Goal: Find specific page/section: Find specific page/section

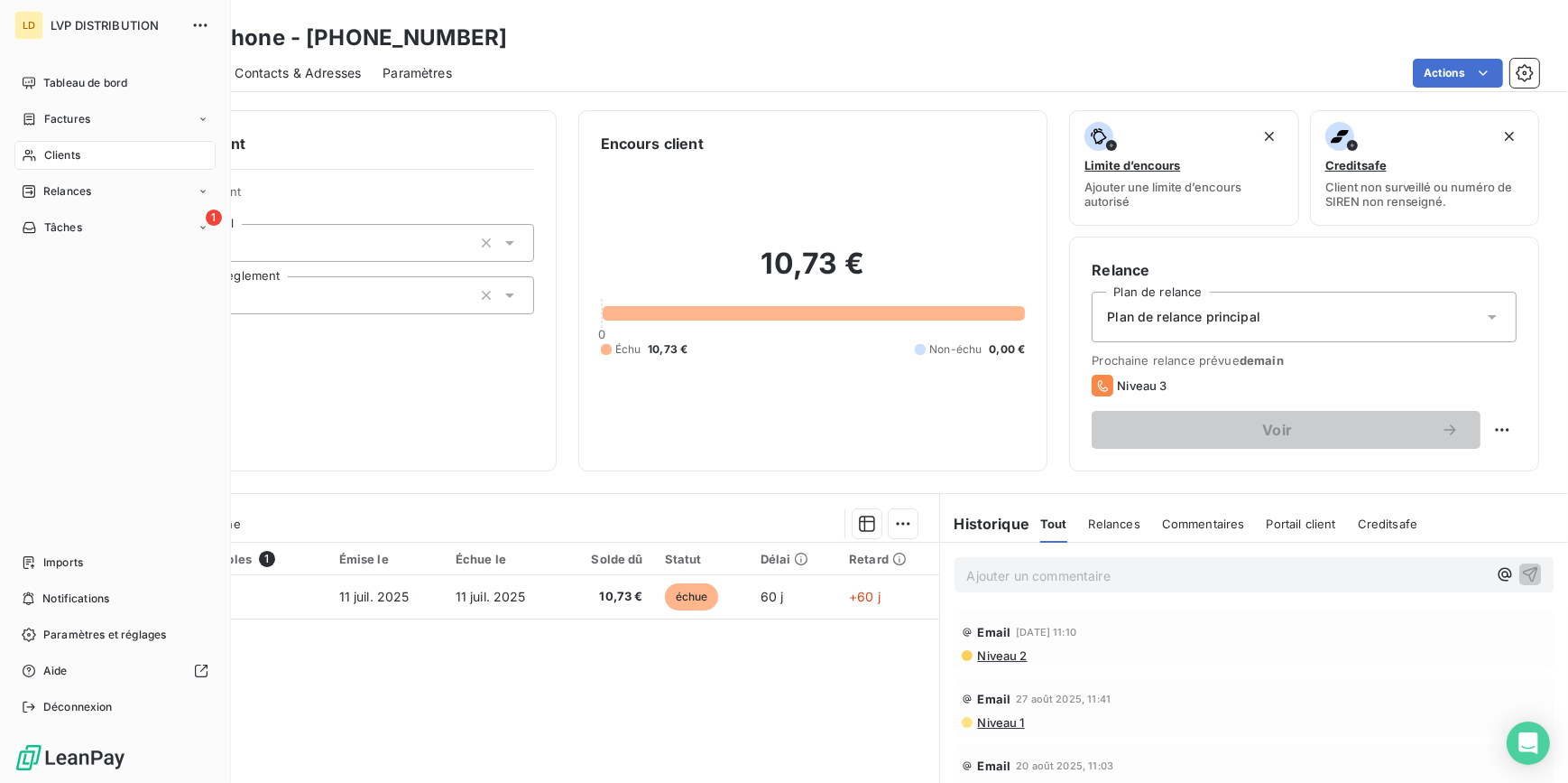
click at [40, 157] on div "Clients" at bounding box center [114, 155] width 201 height 29
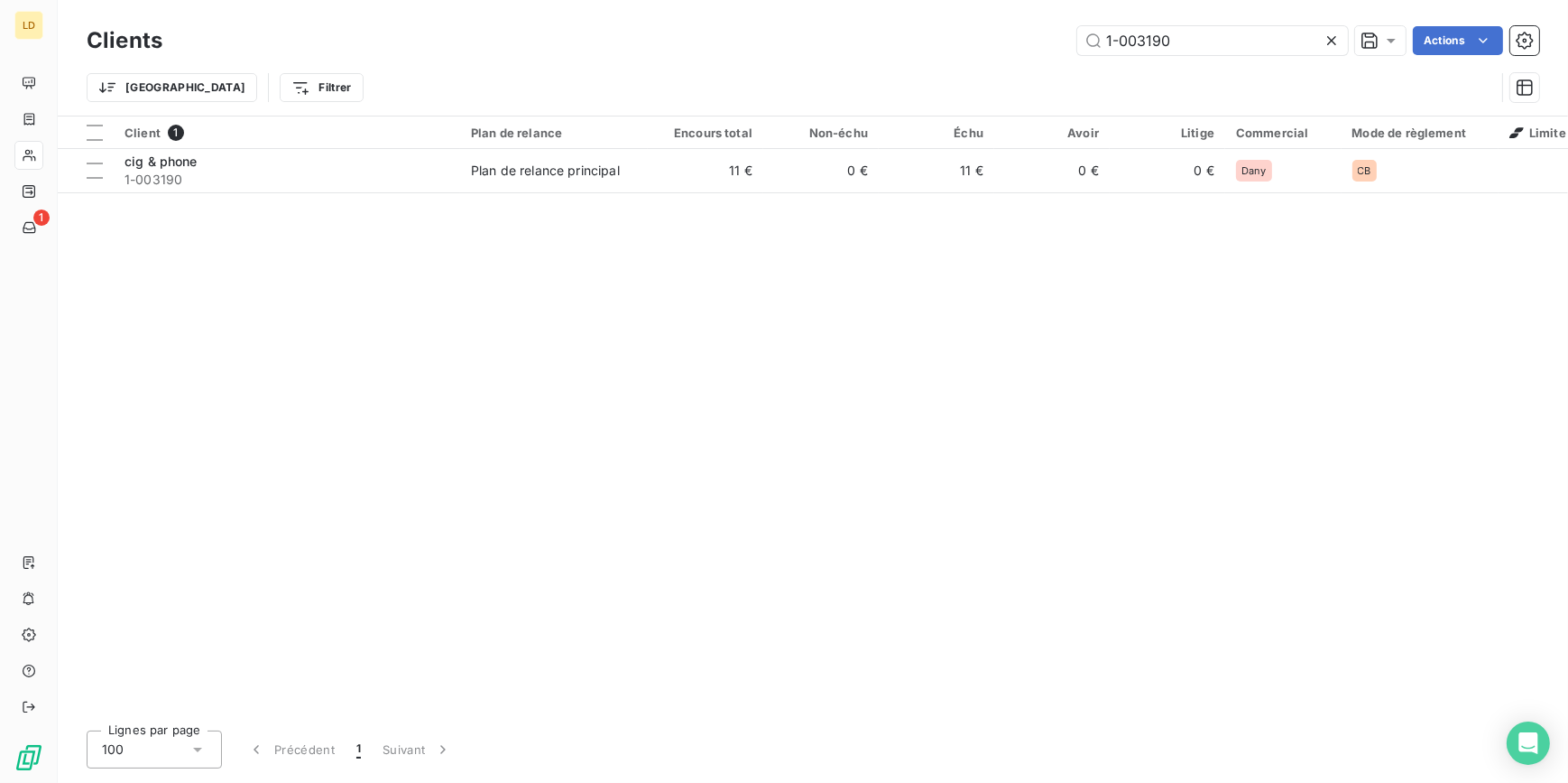
drag, startPoint x: 1042, startPoint y: 30, endPoint x: 914, endPoint y: 68, distance: 133.5
click at [943, 30] on div "1-003190 Actions" at bounding box center [862, 40] width 1356 height 29
drag, startPoint x: 1212, startPoint y: 45, endPoint x: 983, endPoint y: 39, distance: 229.1
click at [1013, 39] on div "1-000421 Actions" at bounding box center [862, 40] width 1356 height 29
paste input "522"
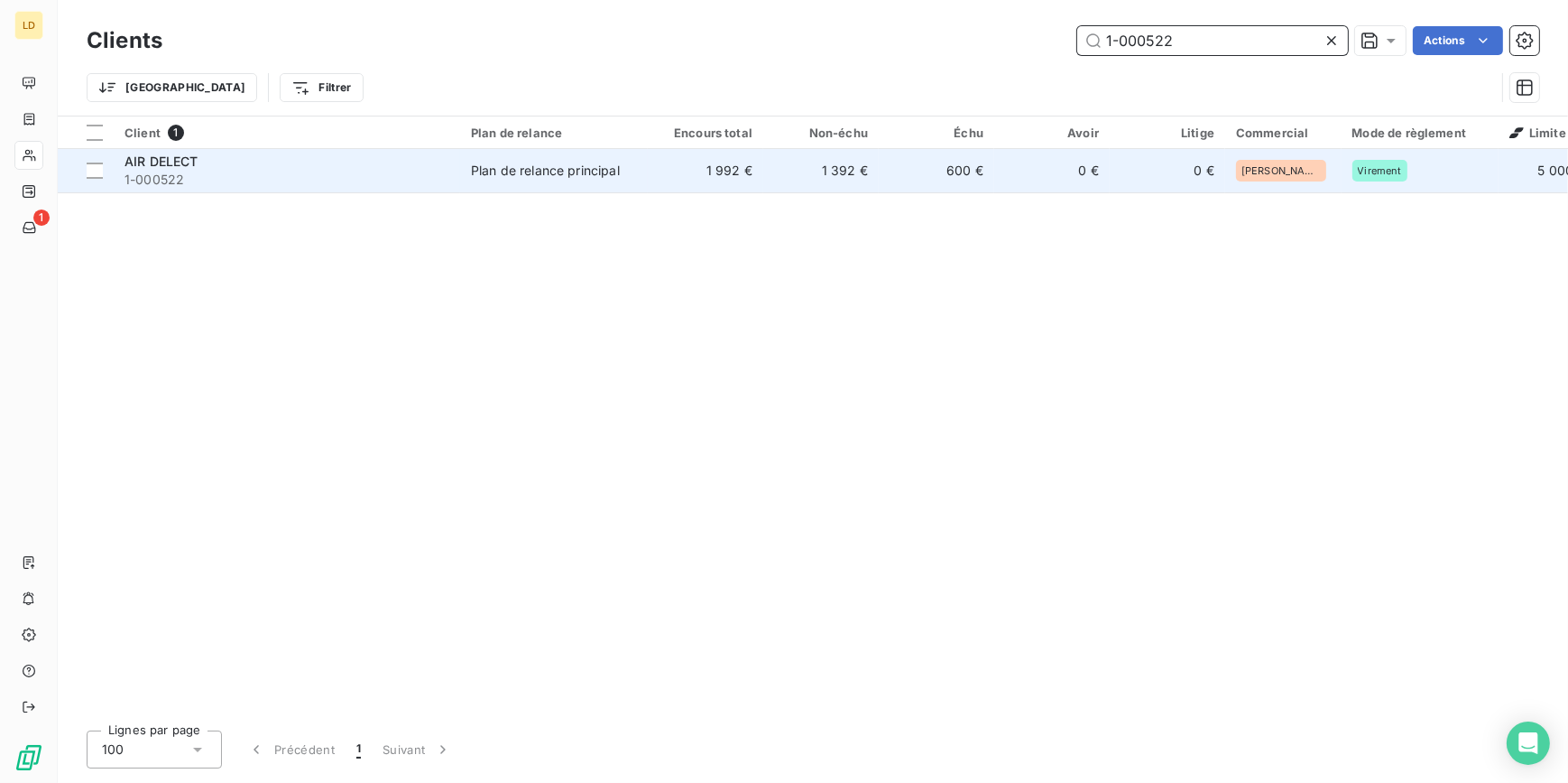
type input "1-000522"
click at [453, 170] on td "AIR DELECT 1-000522" at bounding box center [287, 170] width 347 height 43
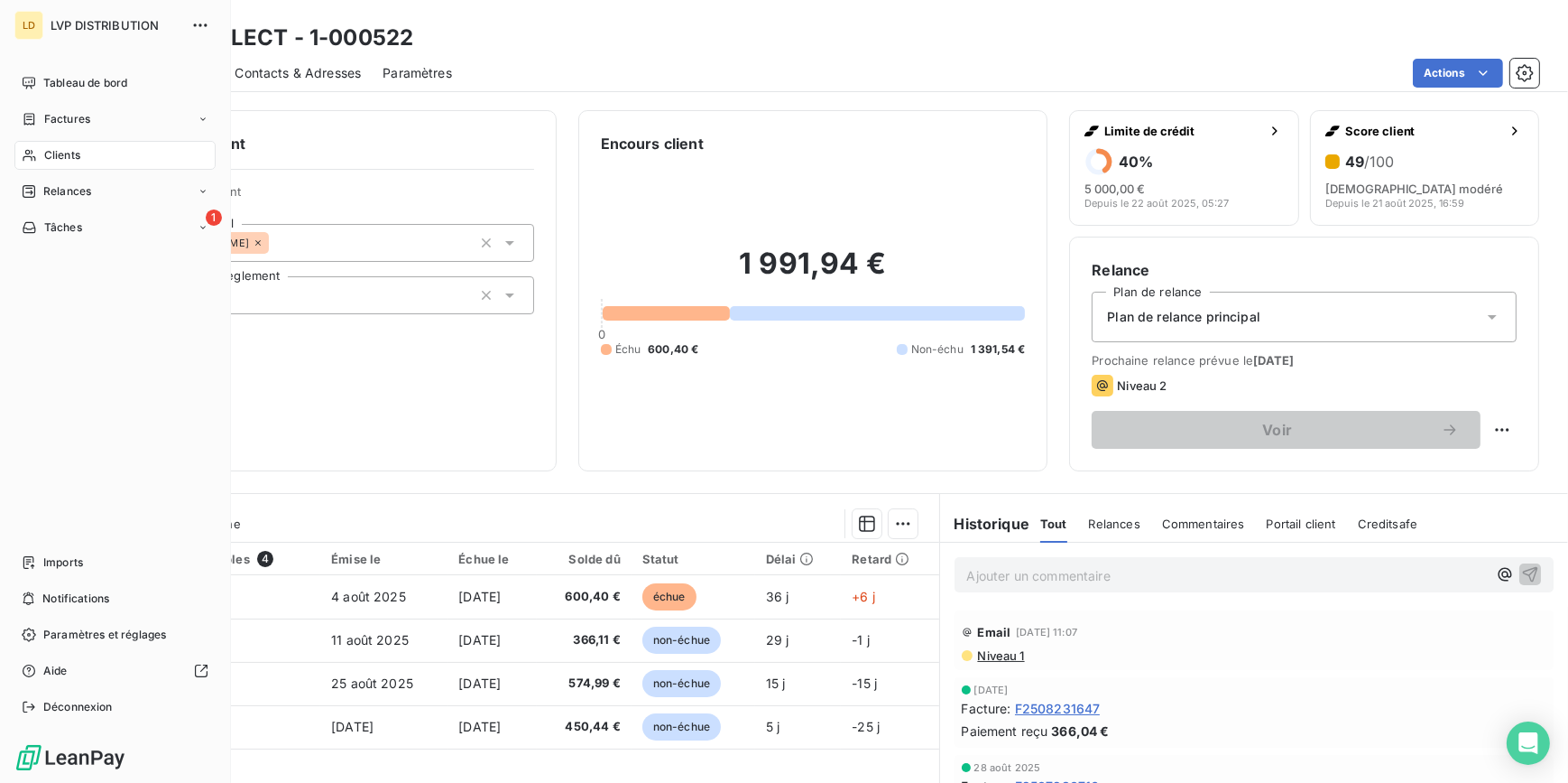
click at [36, 159] on div "Clients" at bounding box center [114, 155] width 201 height 29
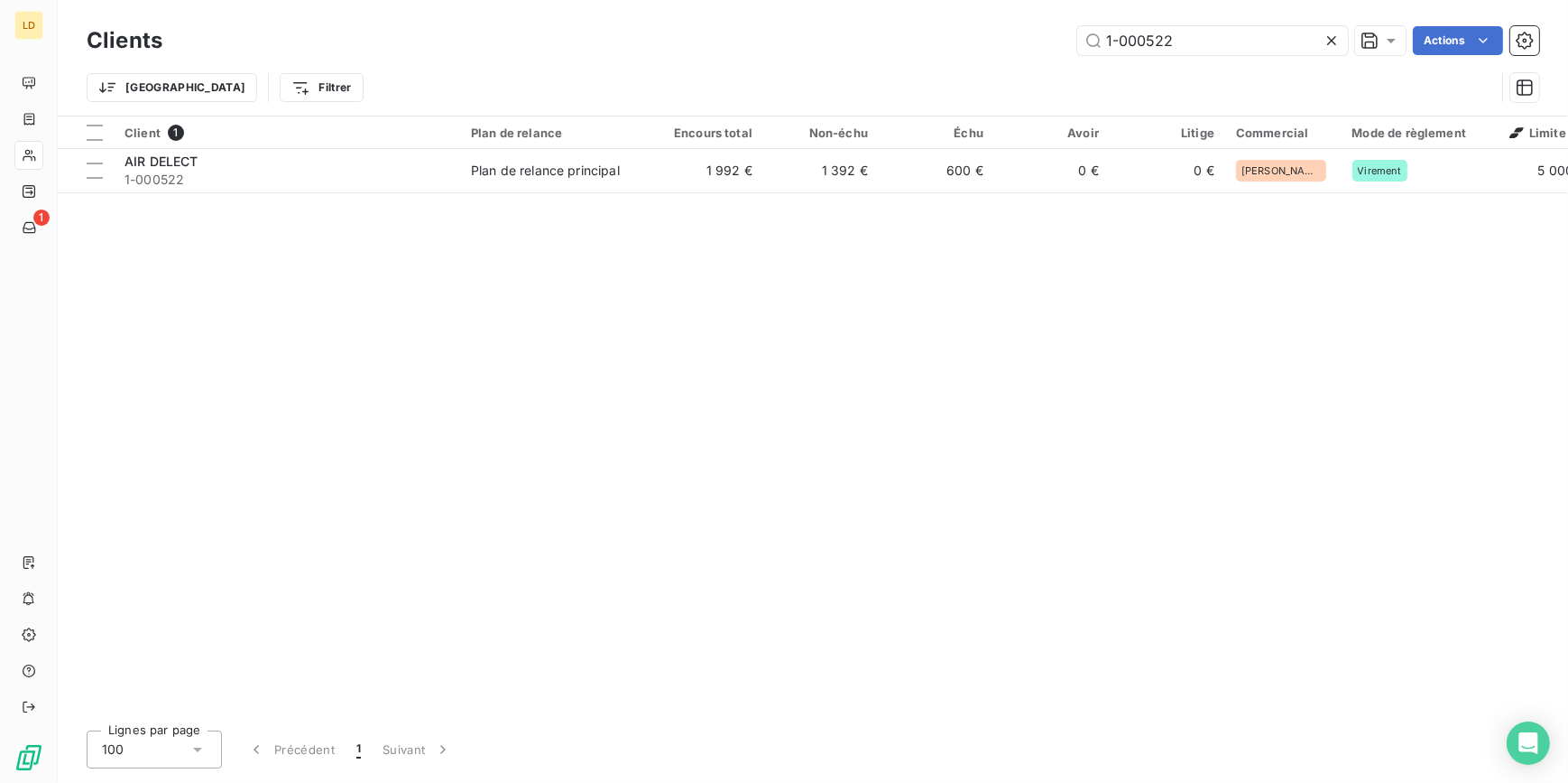
drag, startPoint x: 1235, startPoint y: 26, endPoint x: 962, endPoint y: 26, distance: 273.0
click at [970, 26] on div "1-000522 Actions" at bounding box center [862, 40] width 1356 height 29
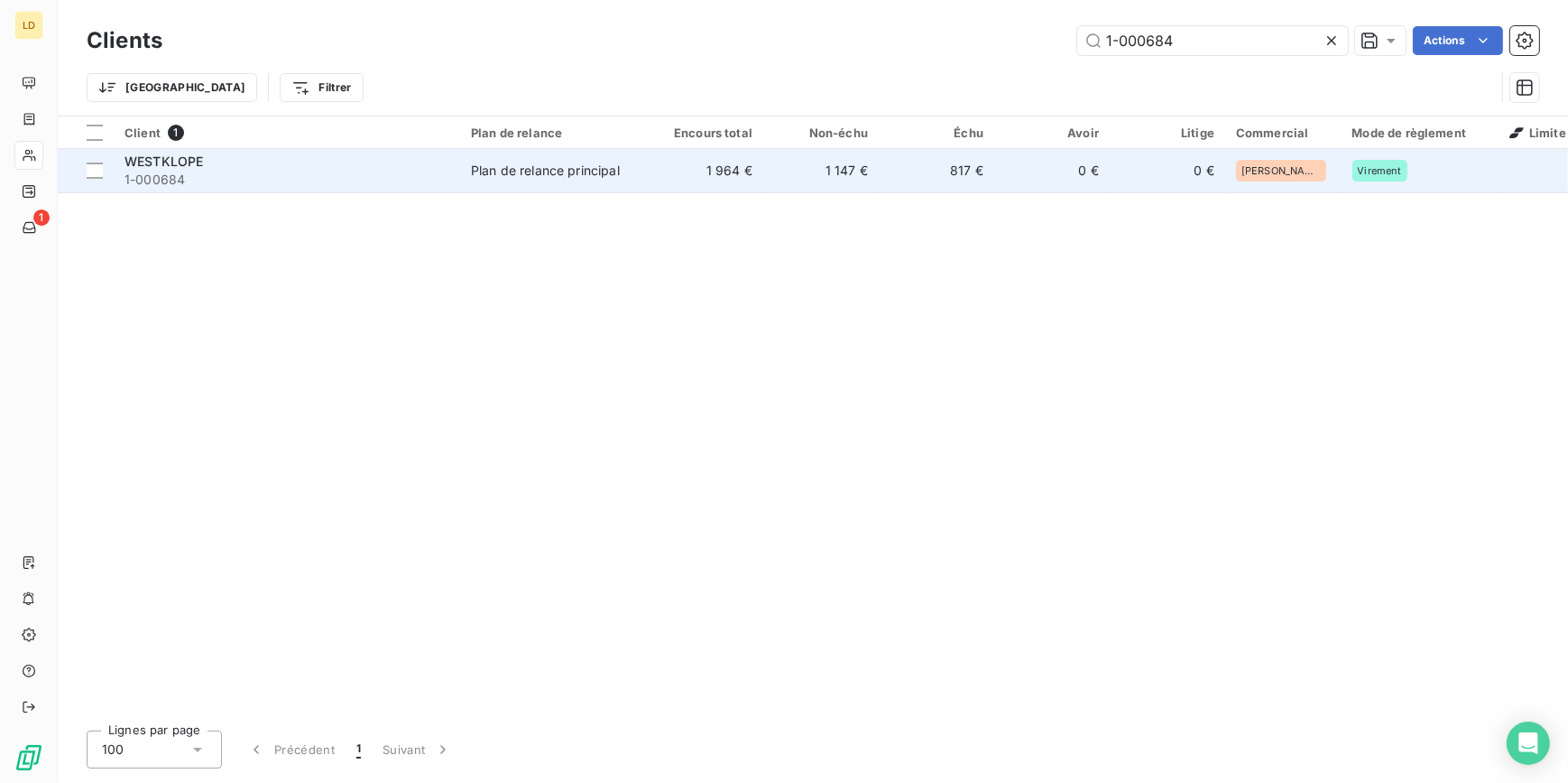
type input "1-000684"
click at [542, 172] on div "Plan de relance principal" at bounding box center [546, 171] width 149 height 18
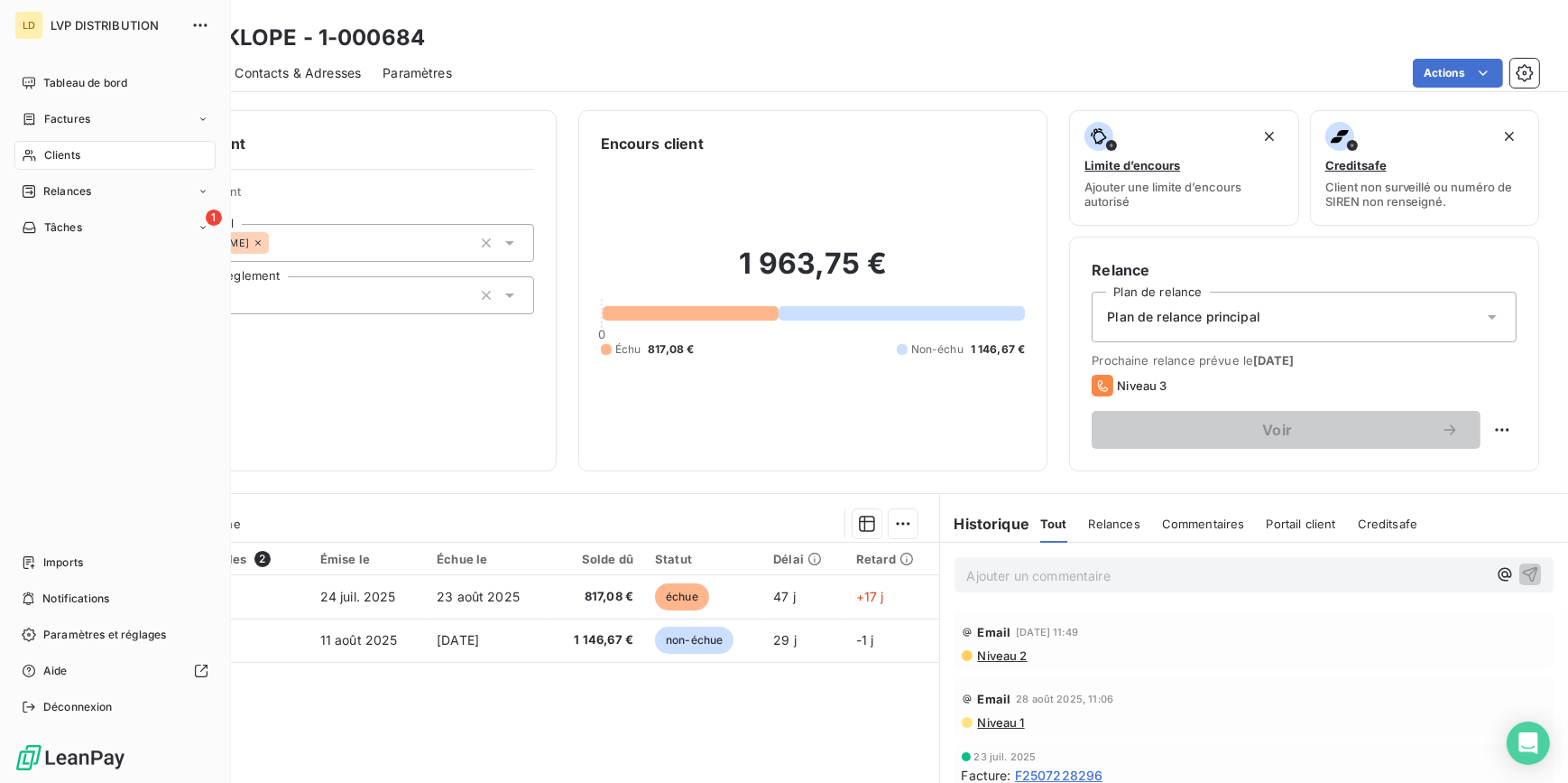
drag, startPoint x: 46, startPoint y: 146, endPoint x: 0, endPoint y: 182, distance: 58.4
click at [46, 146] on div "Clients" at bounding box center [114, 155] width 201 height 29
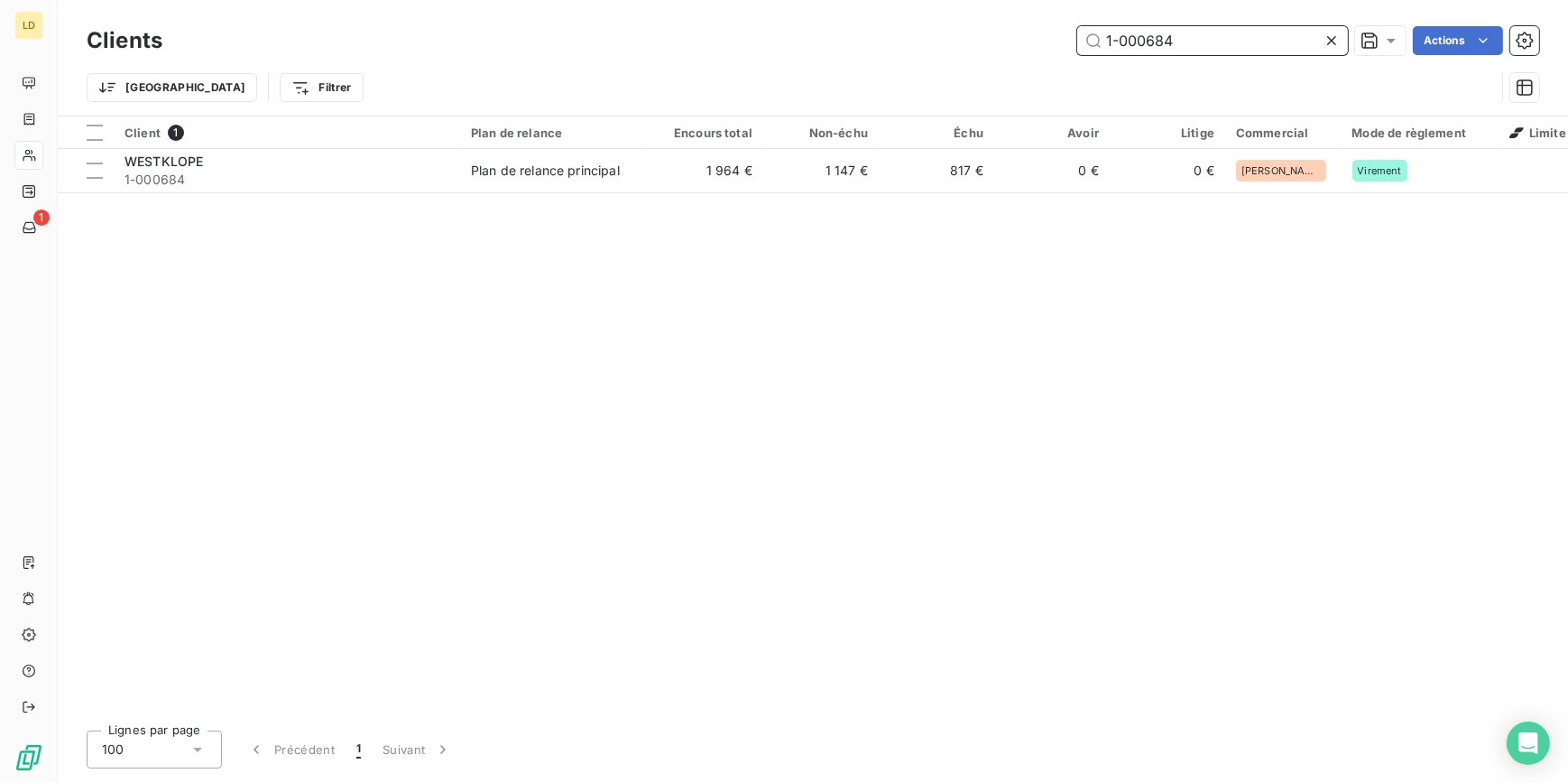
drag, startPoint x: 1100, startPoint y: 26, endPoint x: 983, endPoint y: 38, distance: 117.6
click at [1002, 33] on div "1-000684 Actions" at bounding box center [862, 40] width 1356 height 29
paste input "273"
type input "1-000273"
click at [512, 174] on div "Plan de relance principal" at bounding box center [546, 171] width 149 height 18
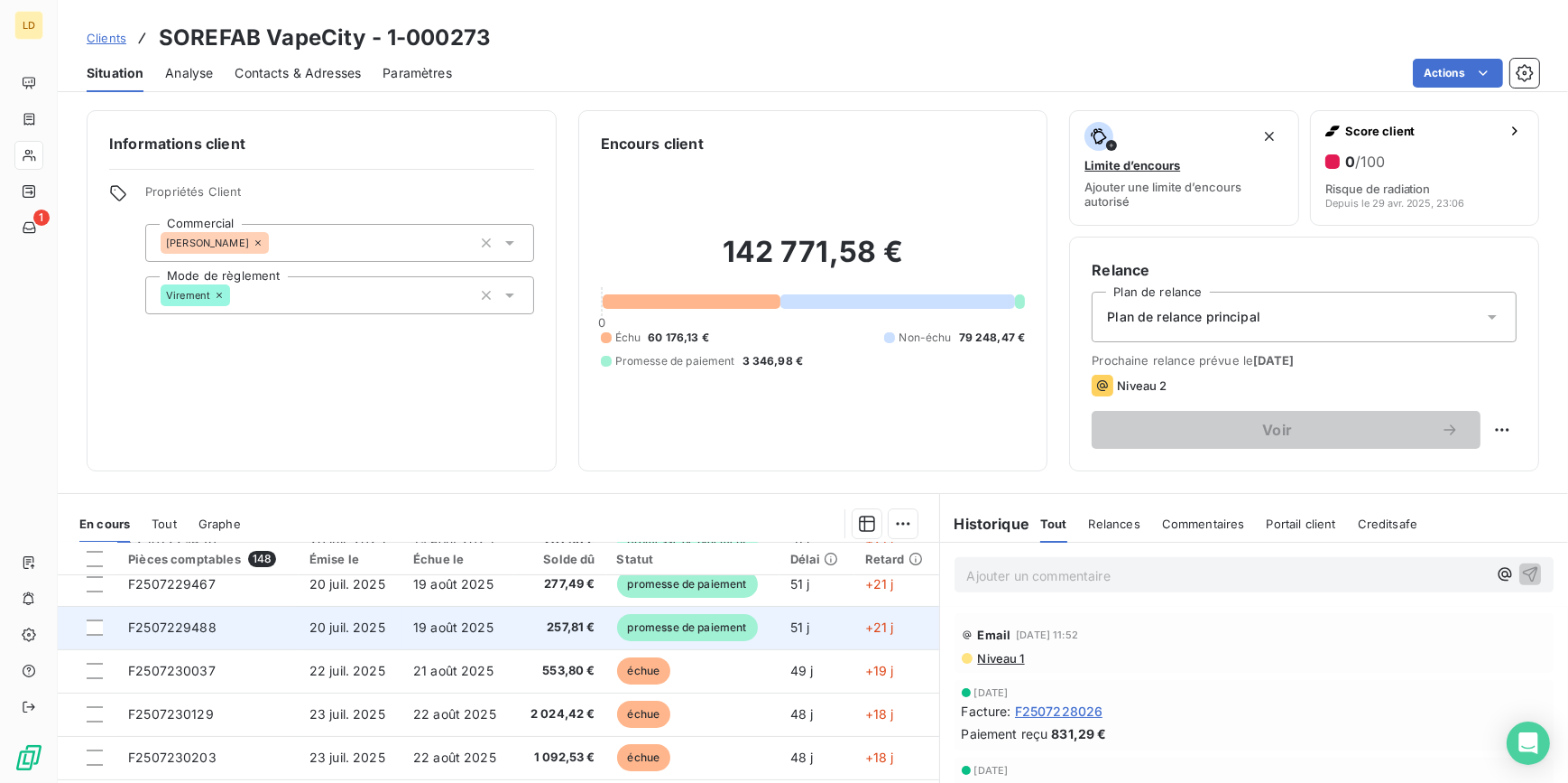
scroll to position [1313, 0]
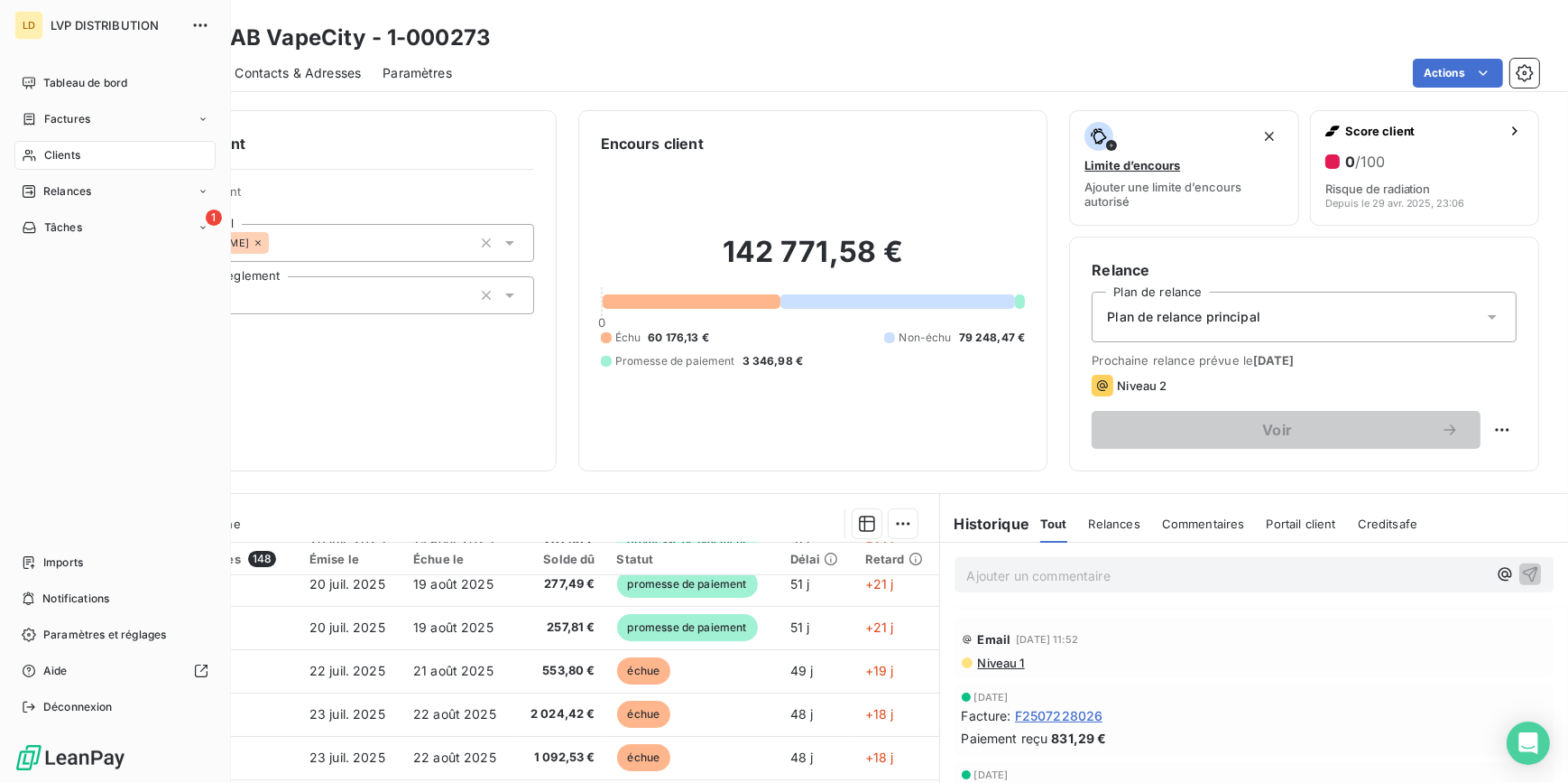
click at [38, 148] on div "Clients" at bounding box center [114, 155] width 201 height 29
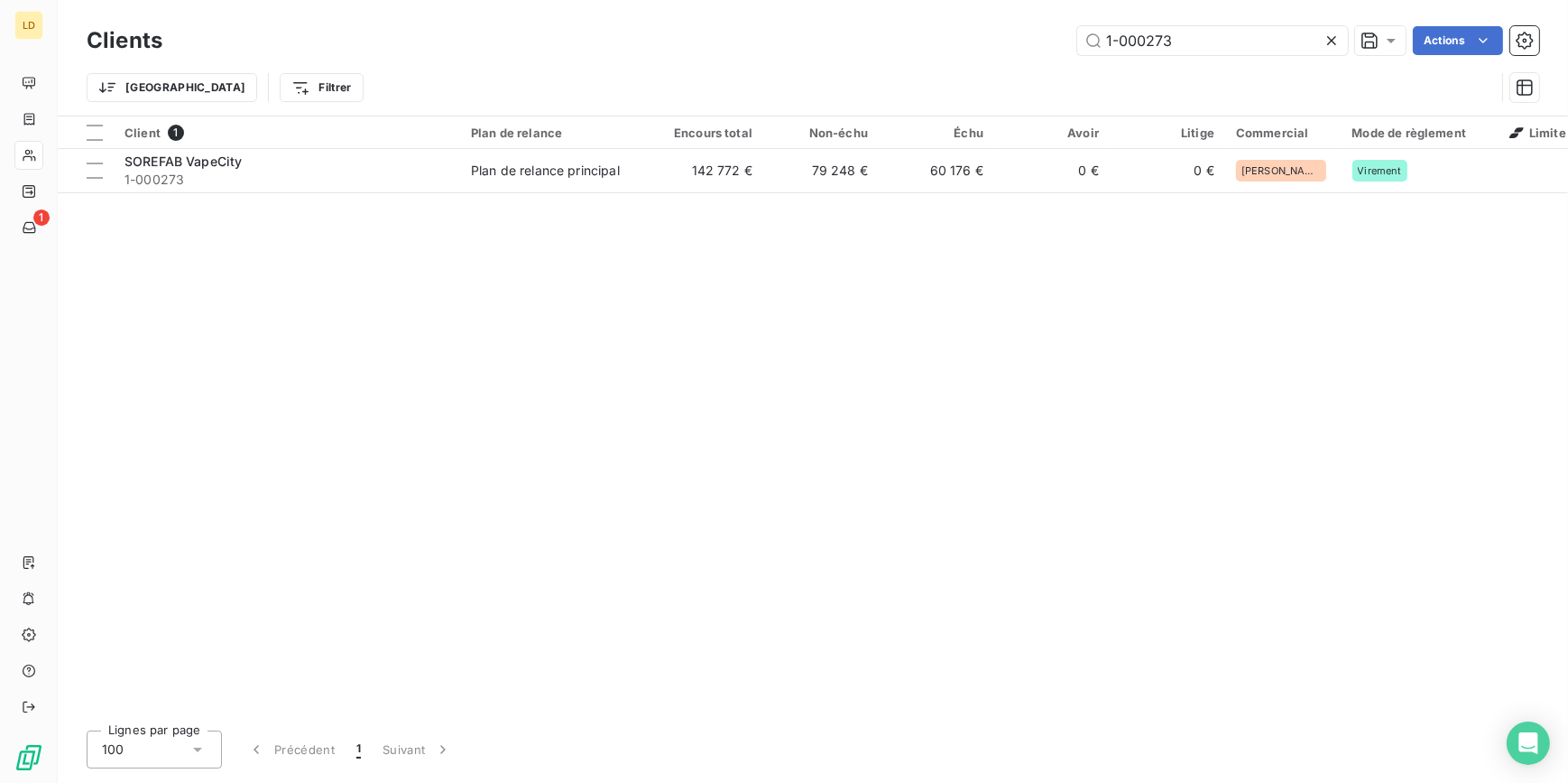
drag, startPoint x: 1096, startPoint y: 39, endPoint x: 978, endPoint y: 36, distance: 118.0
click at [989, 35] on div "1-000273 Actions" at bounding box center [862, 40] width 1356 height 29
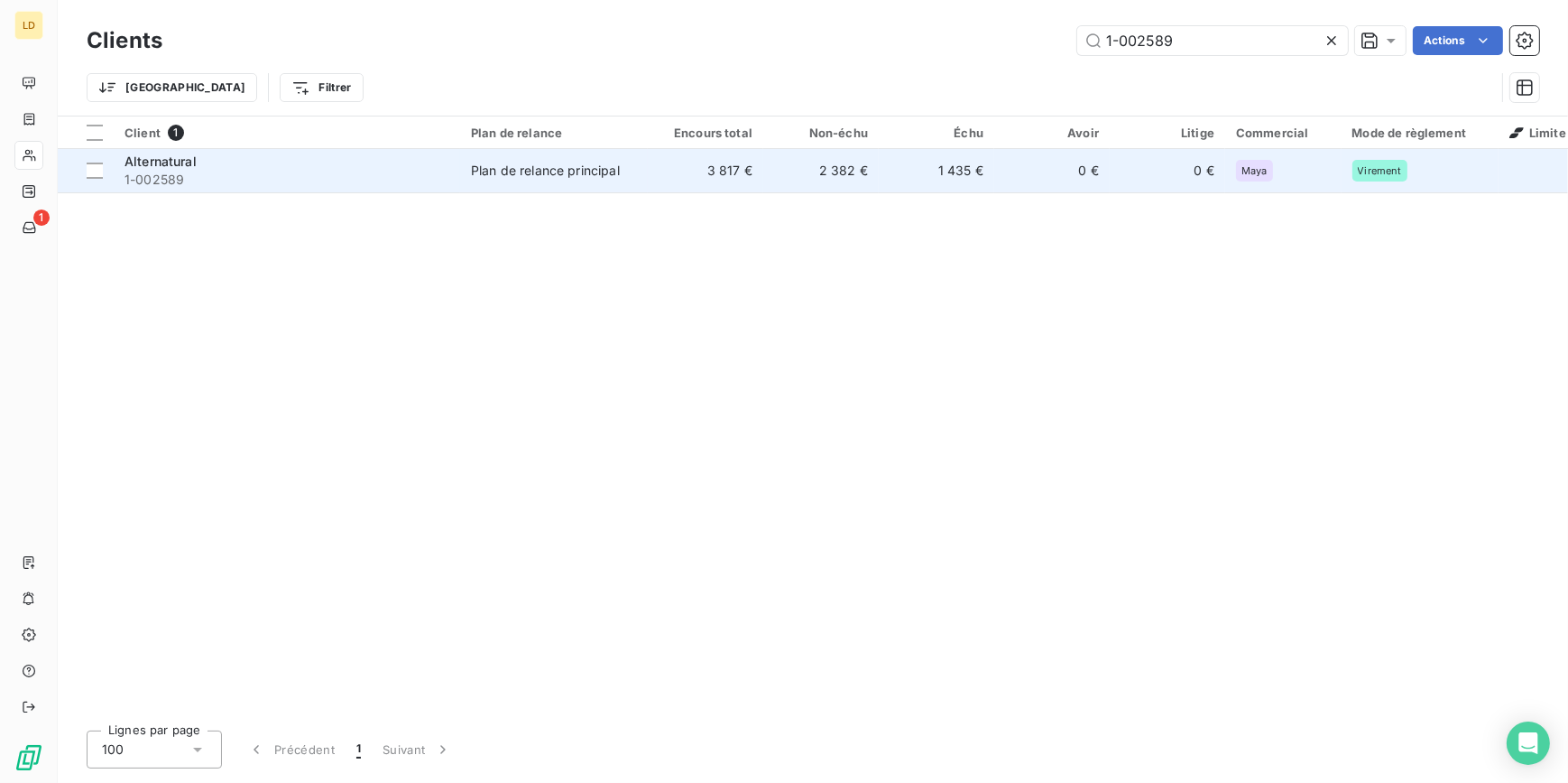
type input "1-002589"
click at [656, 170] on td "3 817 €" at bounding box center [705, 170] width 115 height 43
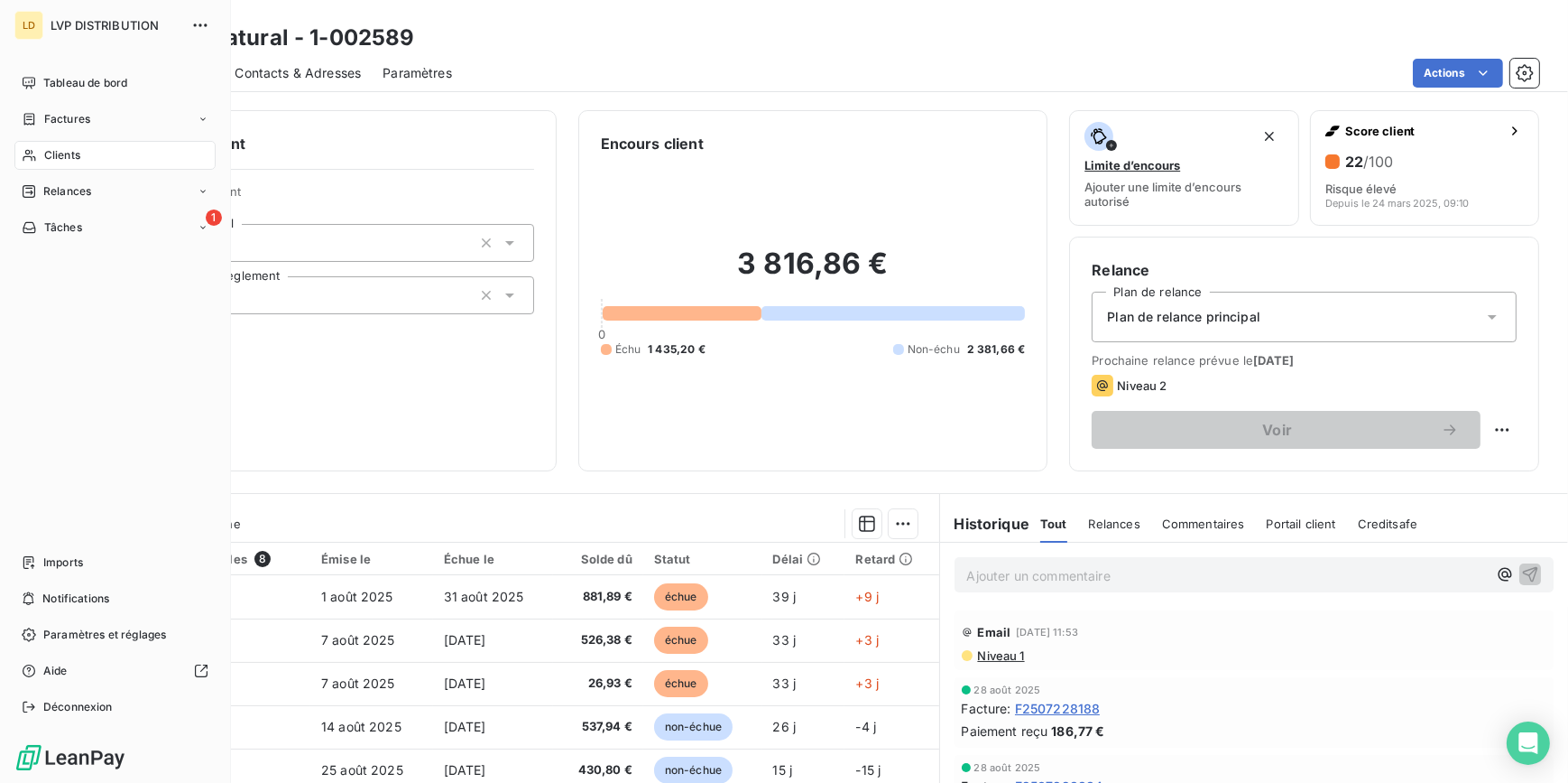
click at [49, 158] on span "Clients" at bounding box center [62, 155] width 36 height 16
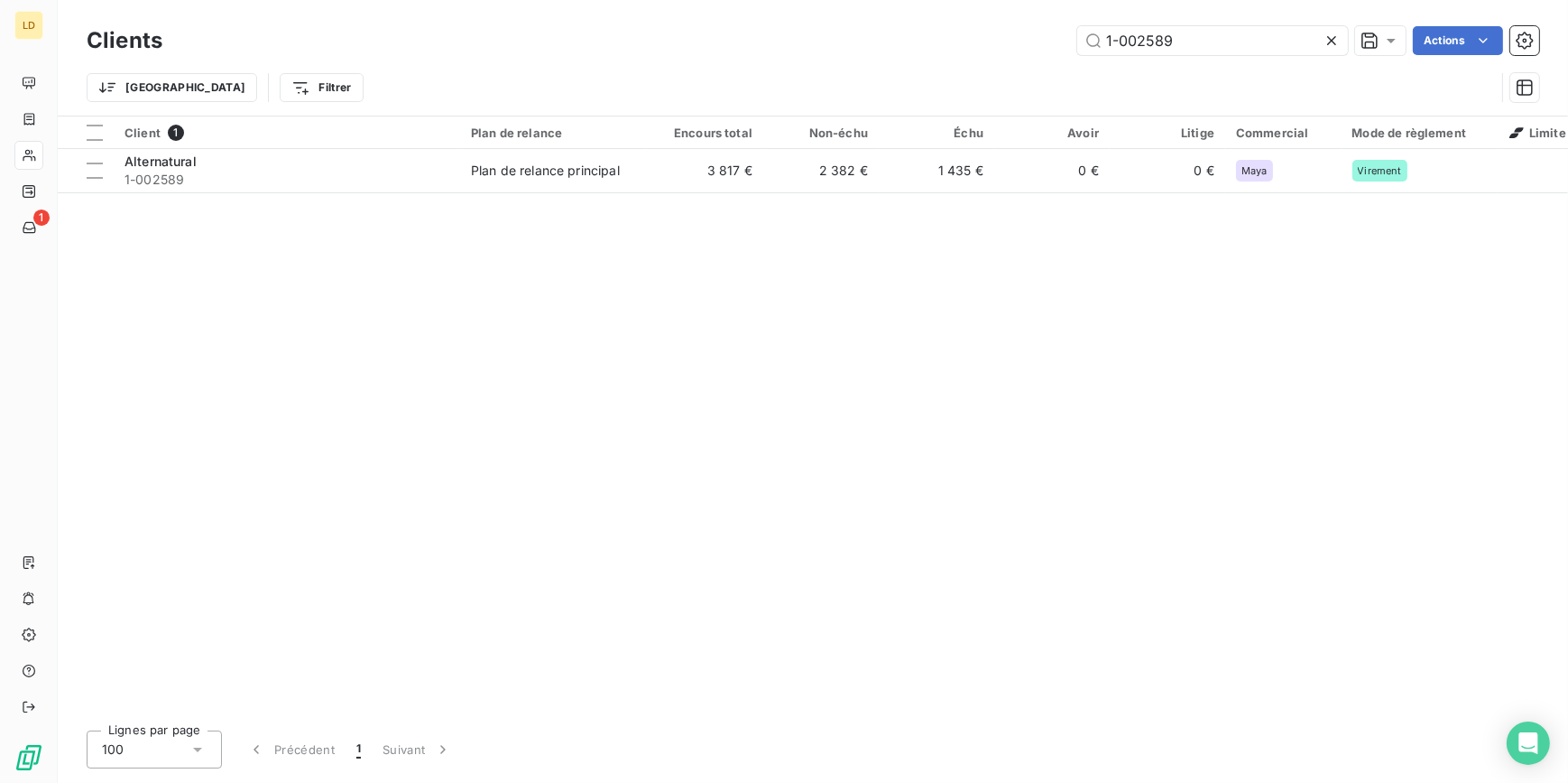
drag, startPoint x: 1138, startPoint y: 44, endPoint x: 957, endPoint y: 44, distance: 181.0
click at [973, 43] on div "1-002589 Actions" at bounding box center [862, 40] width 1356 height 29
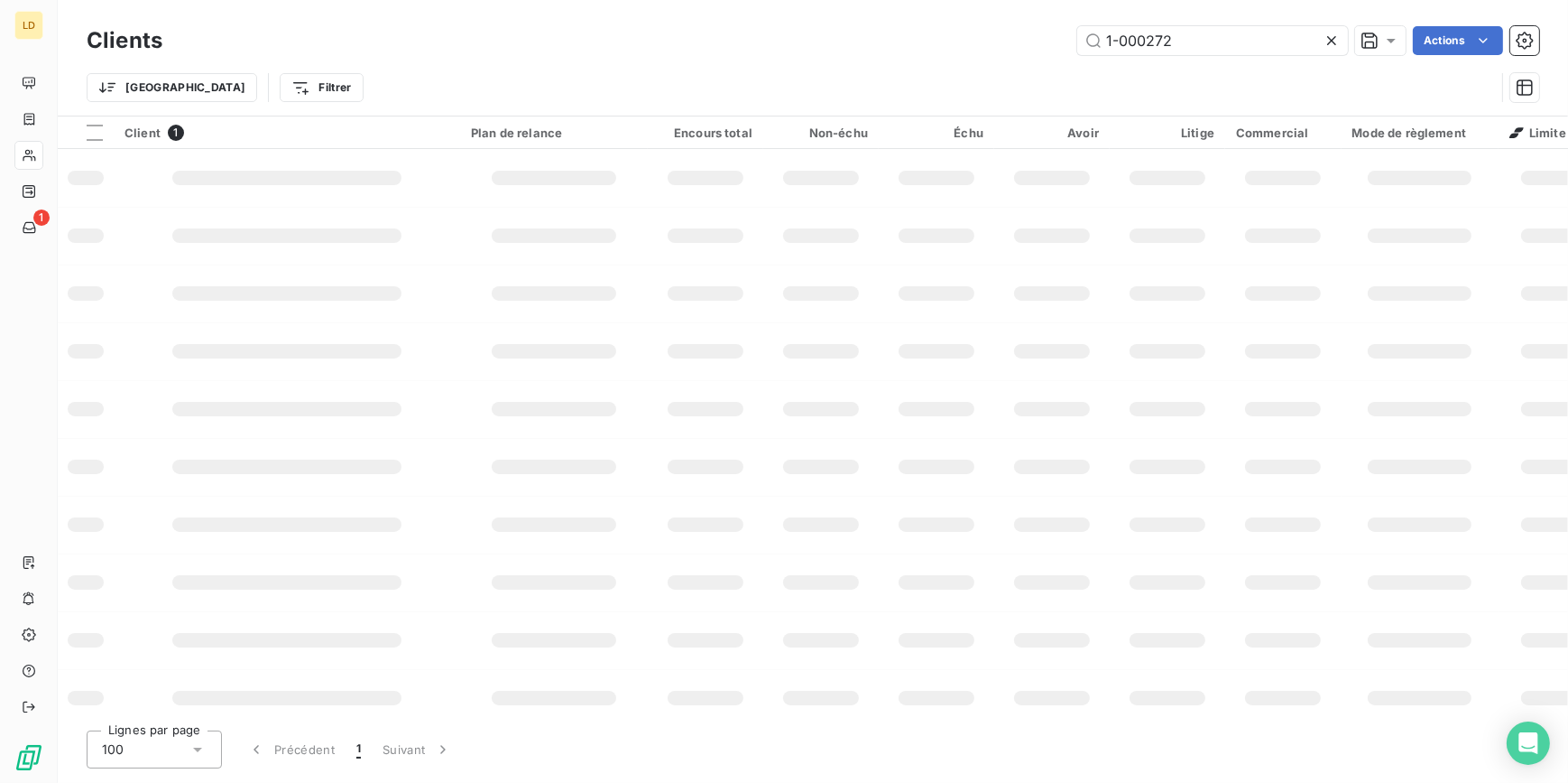
type input "1-000272"
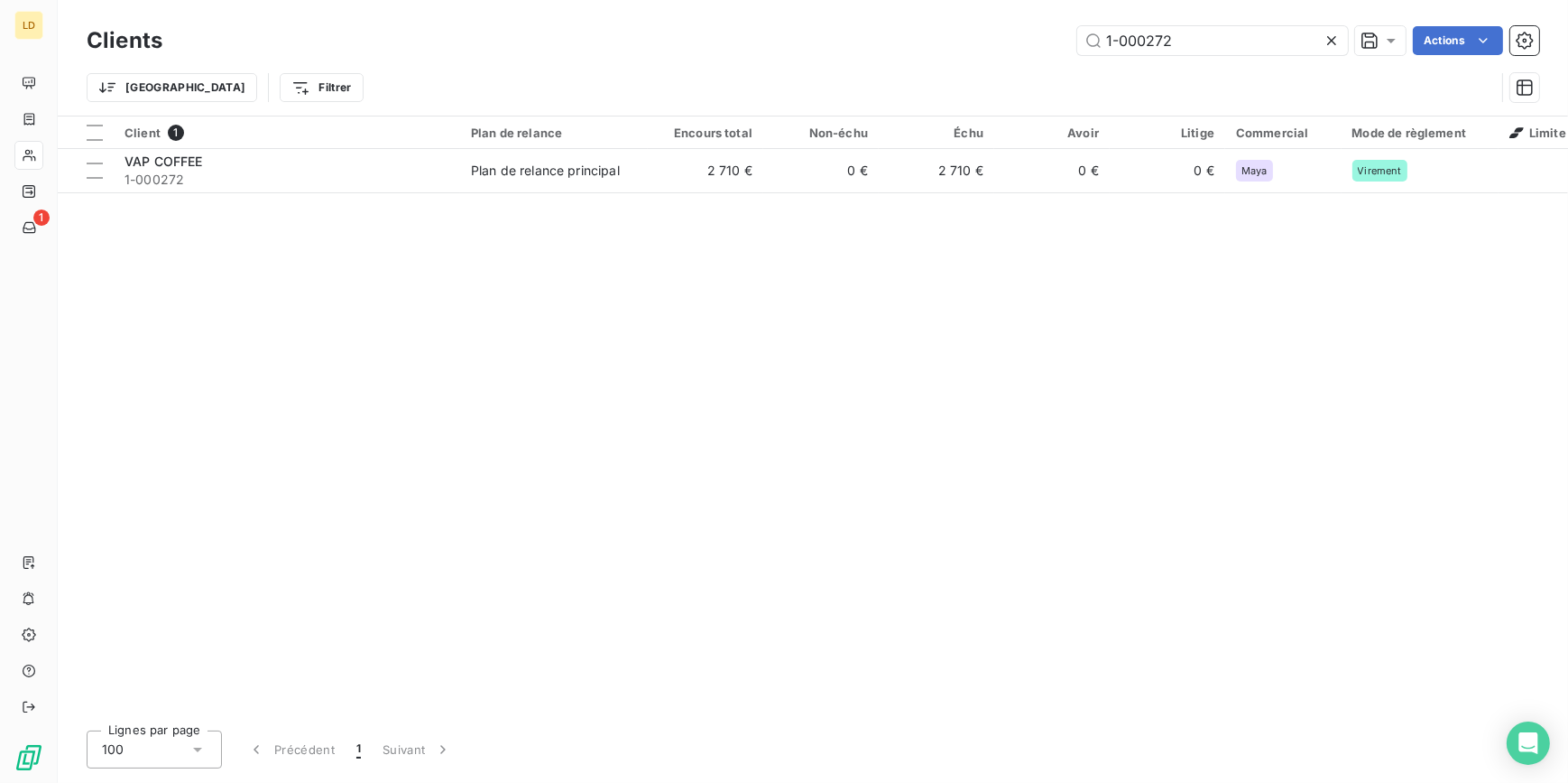
click at [528, 167] on div "Plan de relance principal" at bounding box center [546, 171] width 149 height 18
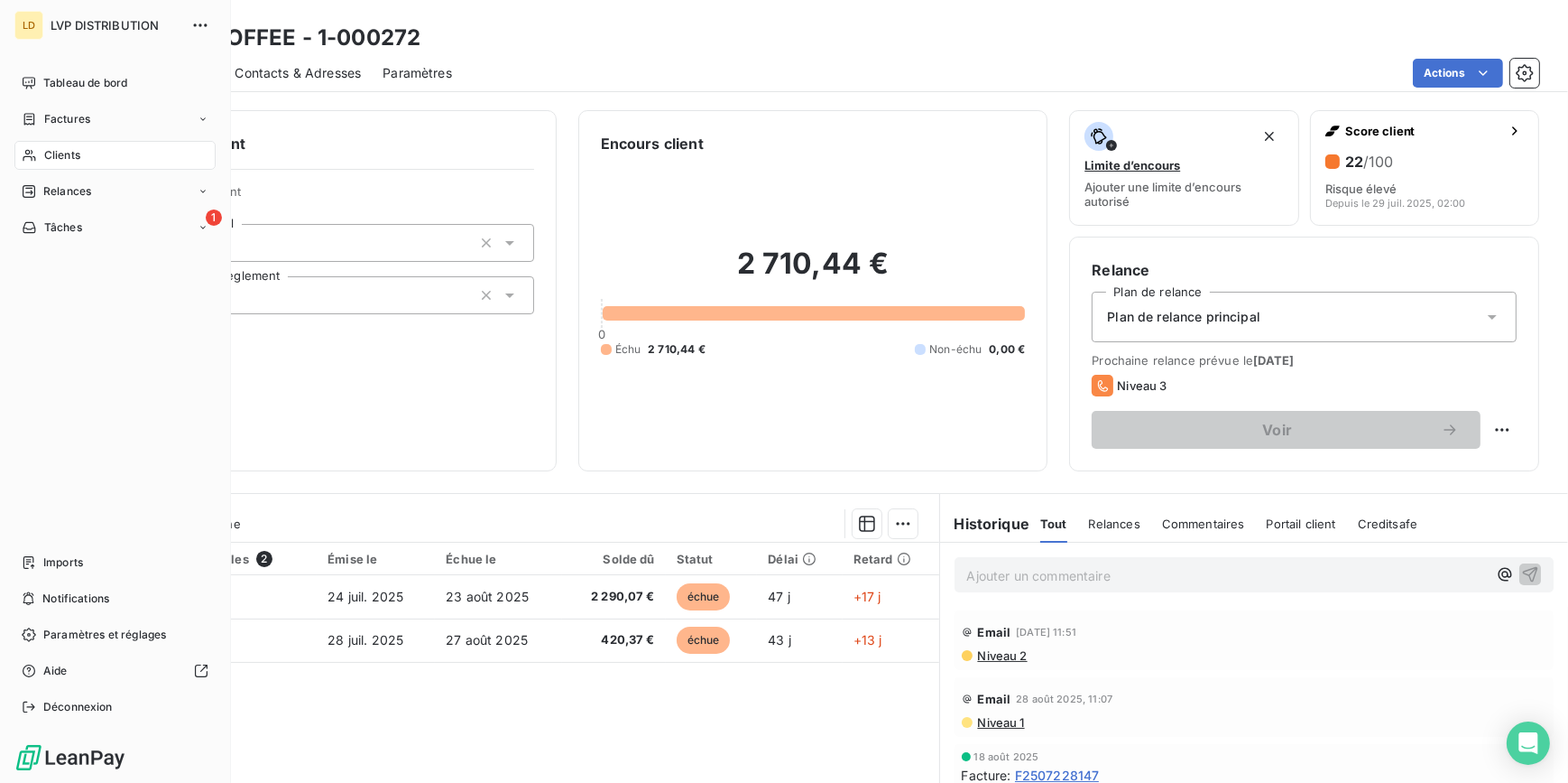
click at [44, 151] on span "Clients" at bounding box center [62, 155] width 36 height 16
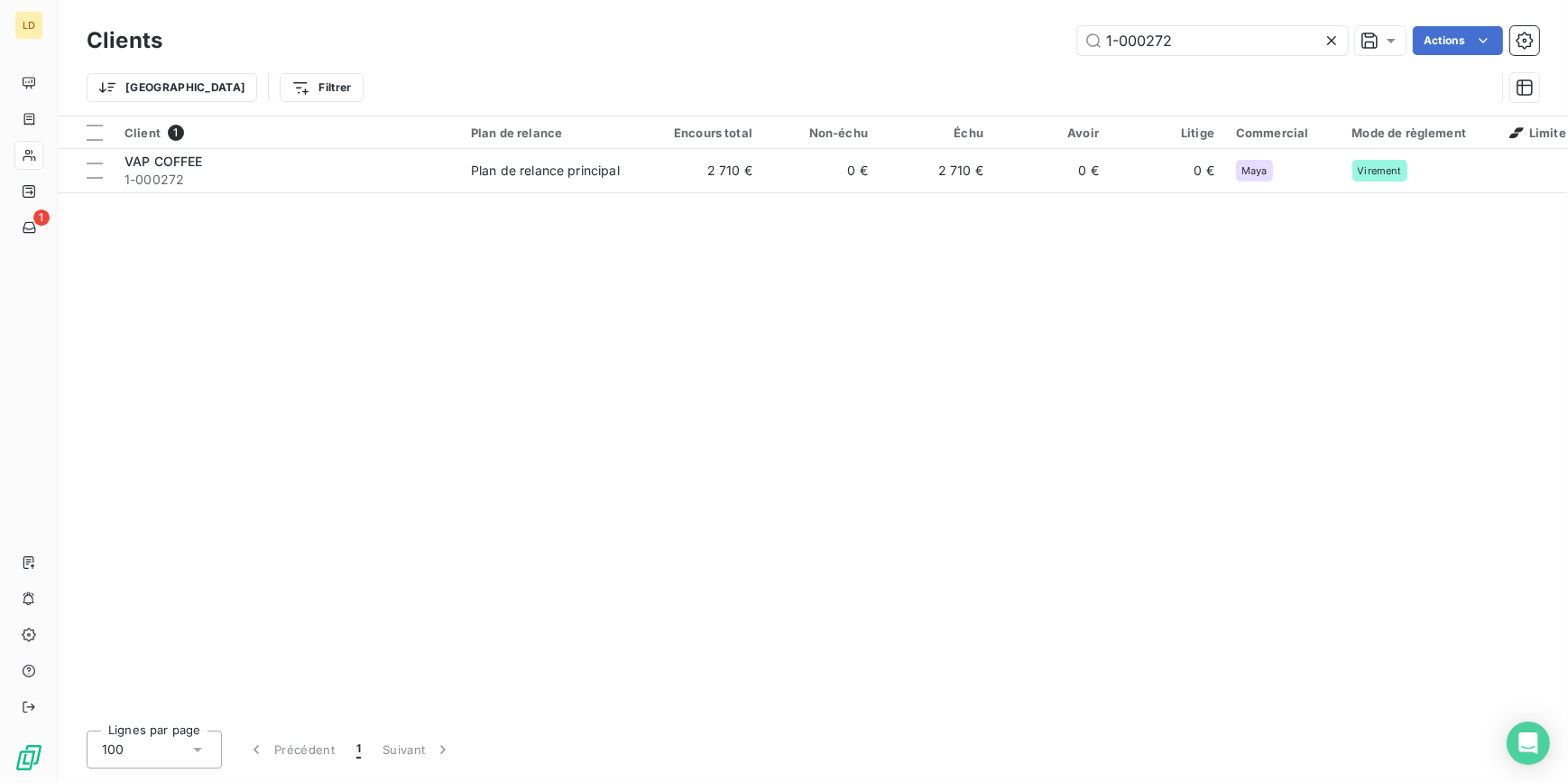
drag, startPoint x: 1067, startPoint y: 29, endPoint x: 975, endPoint y: 33, distance: 92.1
click at [983, 31] on div "1-000272 Actions" at bounding box center [862, 40] width 1356 height 29
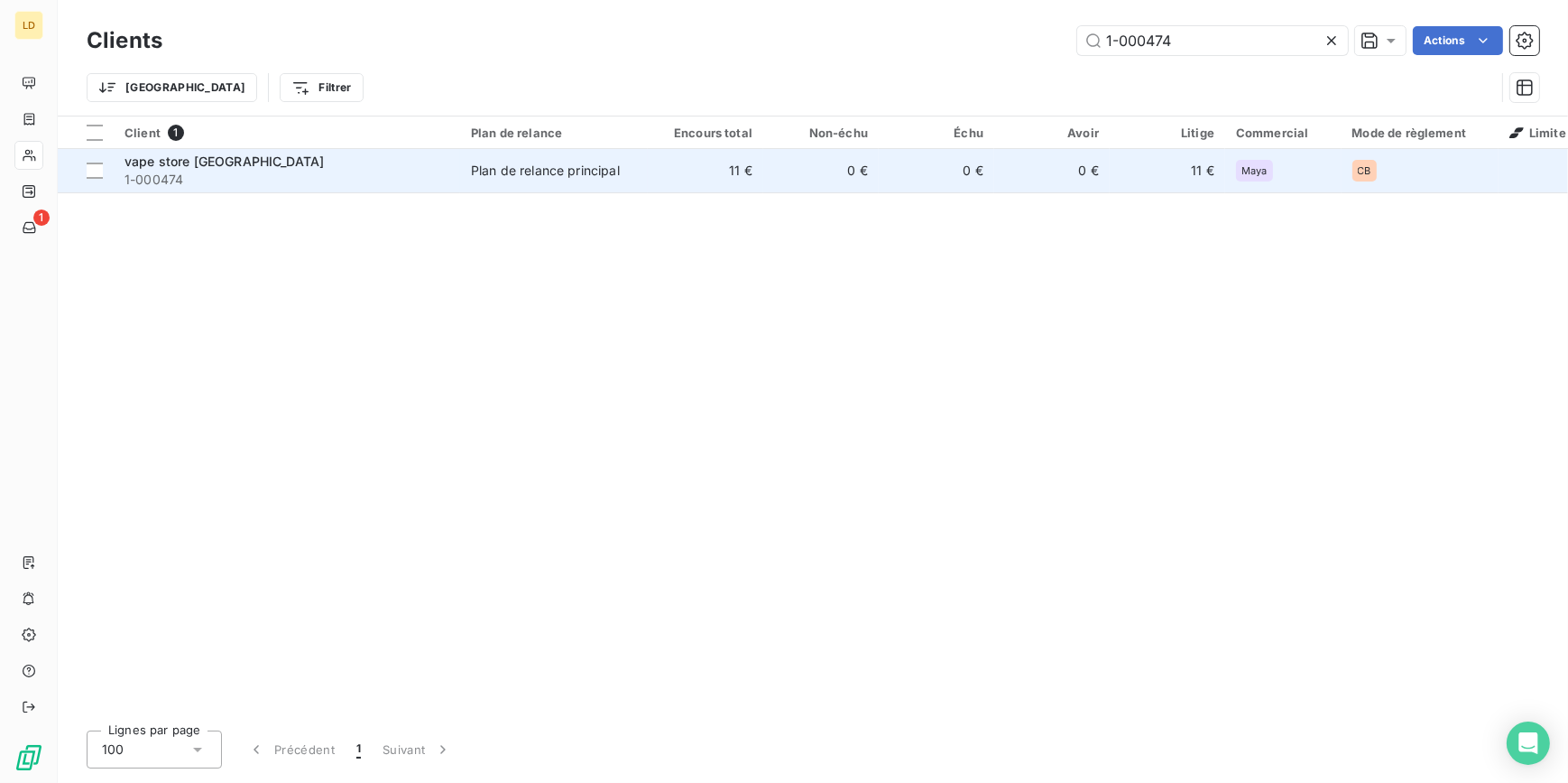
type input "1-000474"
click at [546, 165] on div "Plan de relance principal" at bounding box center [546, 171] width 149 height 18
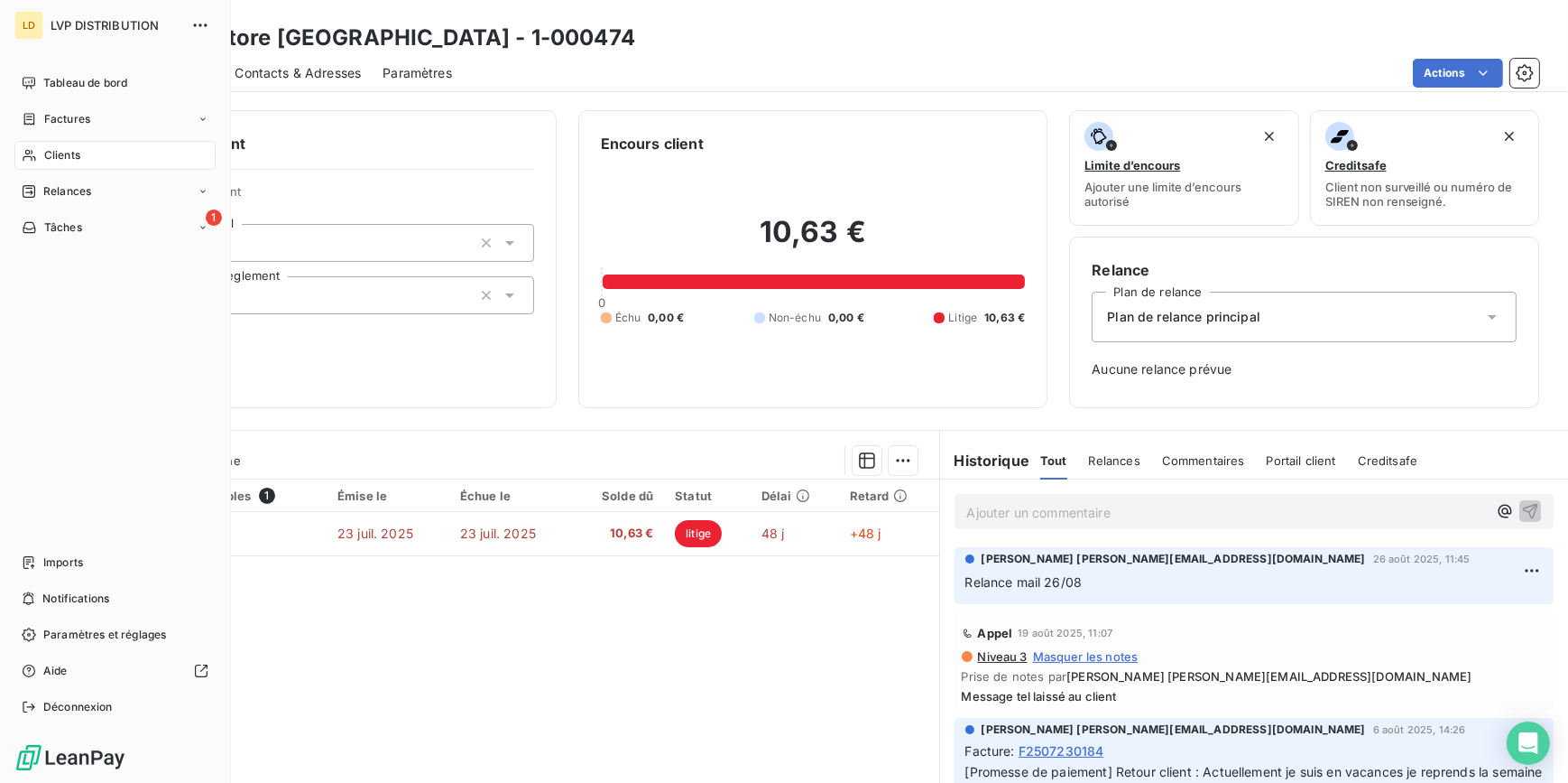
click at [61, 159] on span "Clients" at bounding box center [62, 155] width 36 height 16
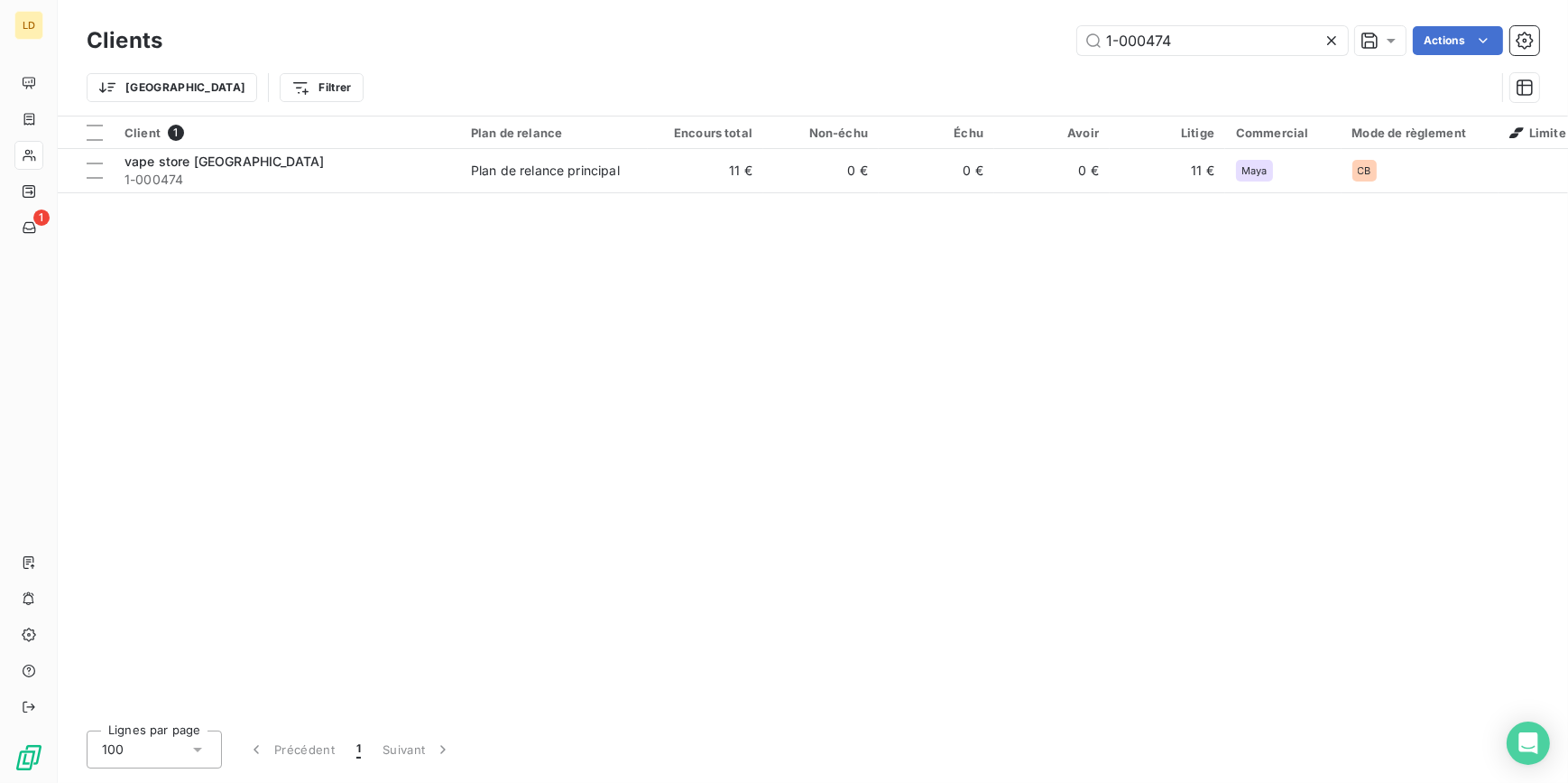
drag, startPoint x: 1219, startPoint y: 40, endPoint x: 938, endPoint y: 30, distance: 281.2
click at [968, 27] on div "1-000474 Actions" at bounding box center [862, 40] width 1356 height 29
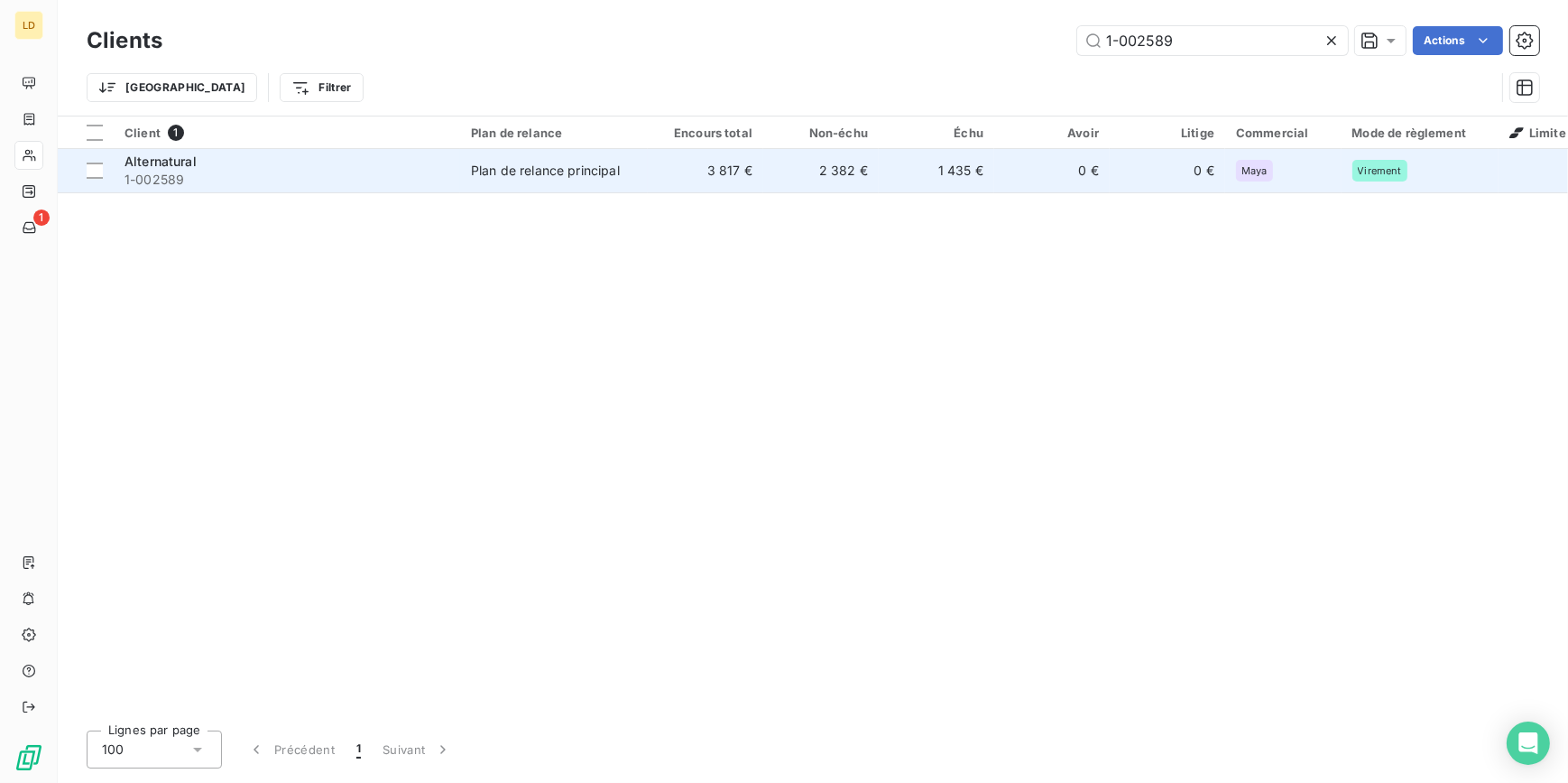
type input "1-002589"
click at [546, 179] on div "Plan de relance principal" at bounding box center [546, 171] width 149 height 18
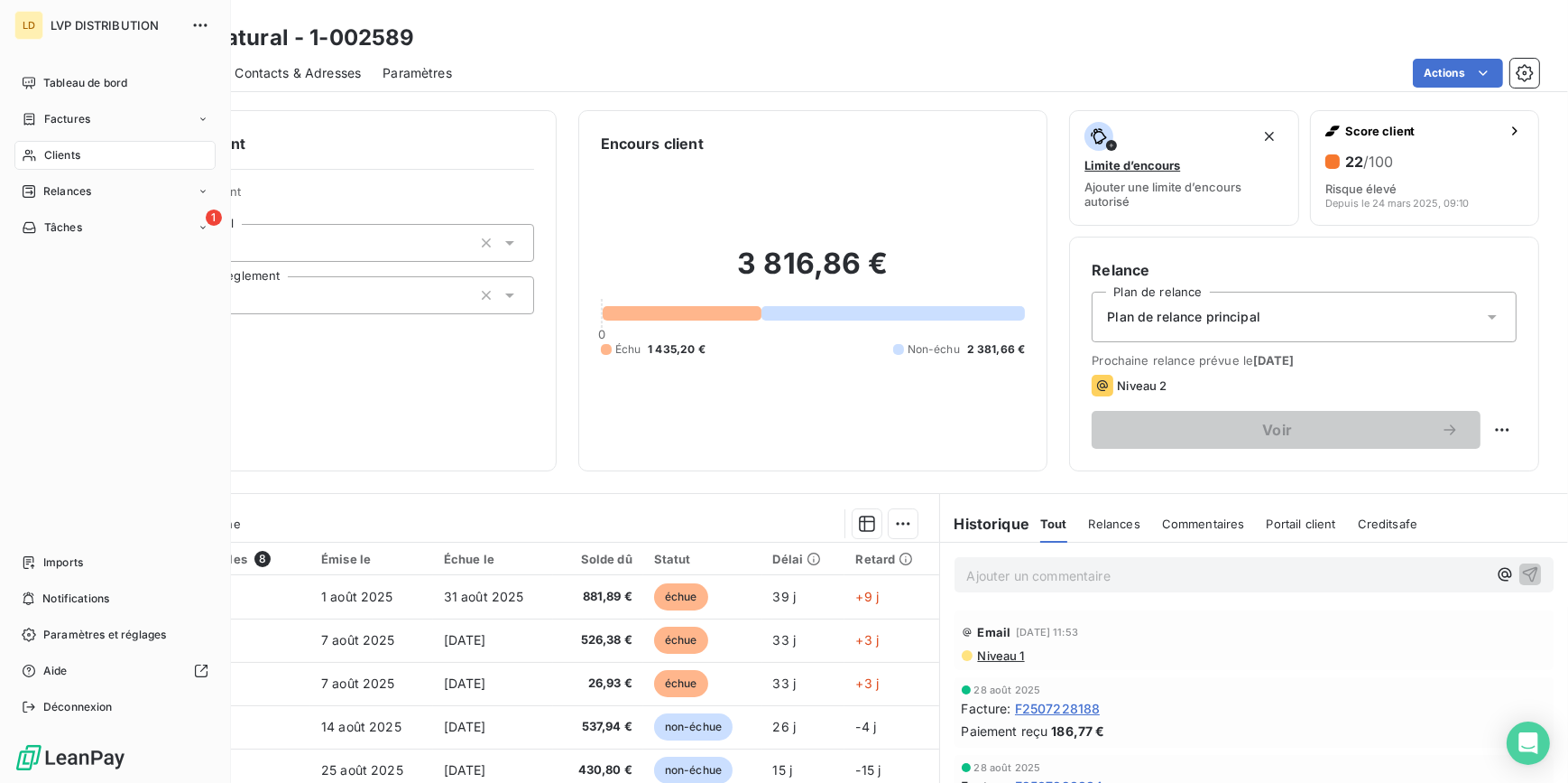
click at [66, 153] on span "Clients" at bounding box center [62, 155] width 36 height 16
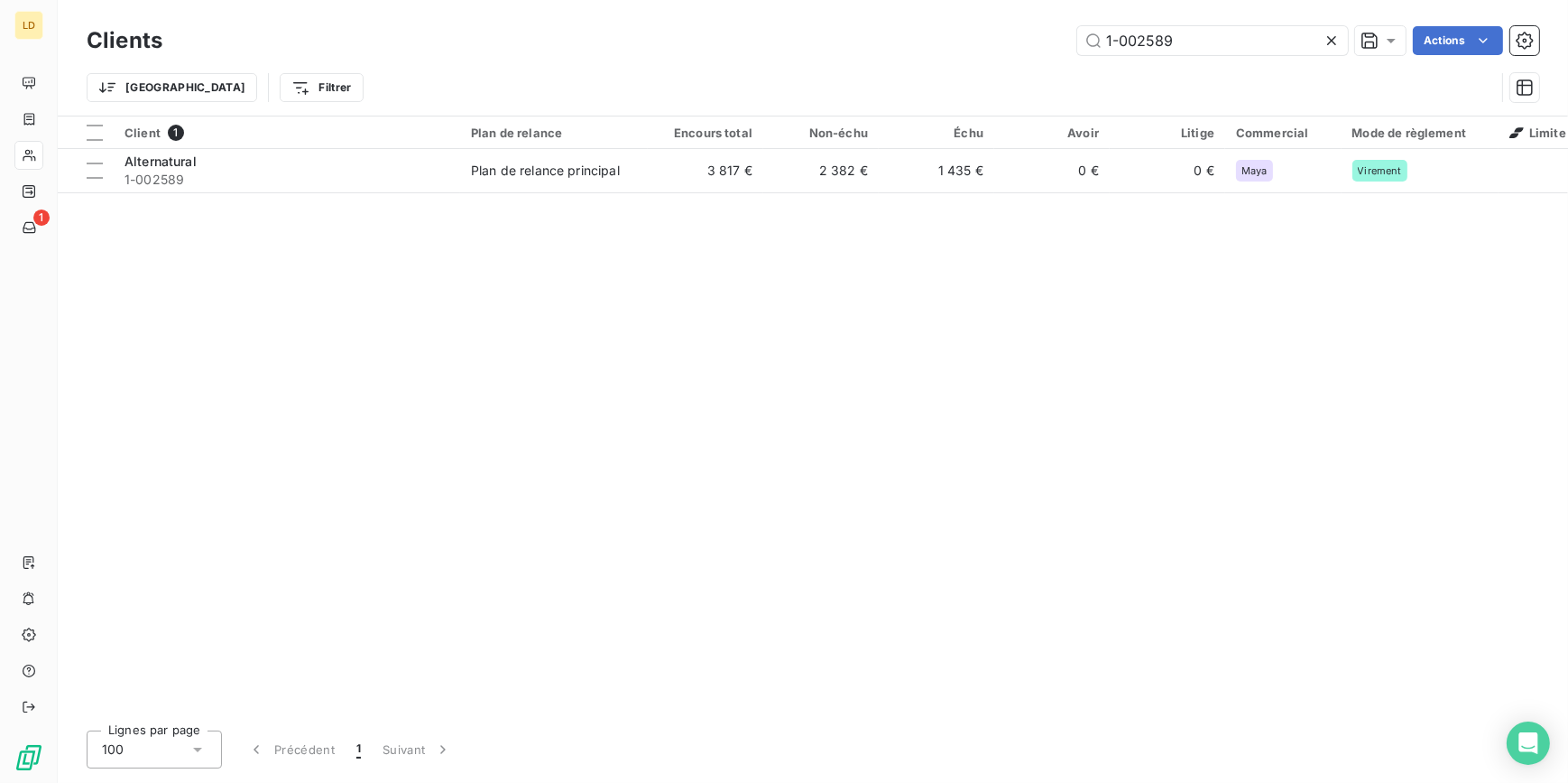
drag, startPoint x: 1259, startPoint y: 36, endPoint x: 978, endPoint y: 41, distance: 281.0
click at [1042, 30] on div "1-002589 Actions" at bounding box center [862, 40] width 1356 height 29
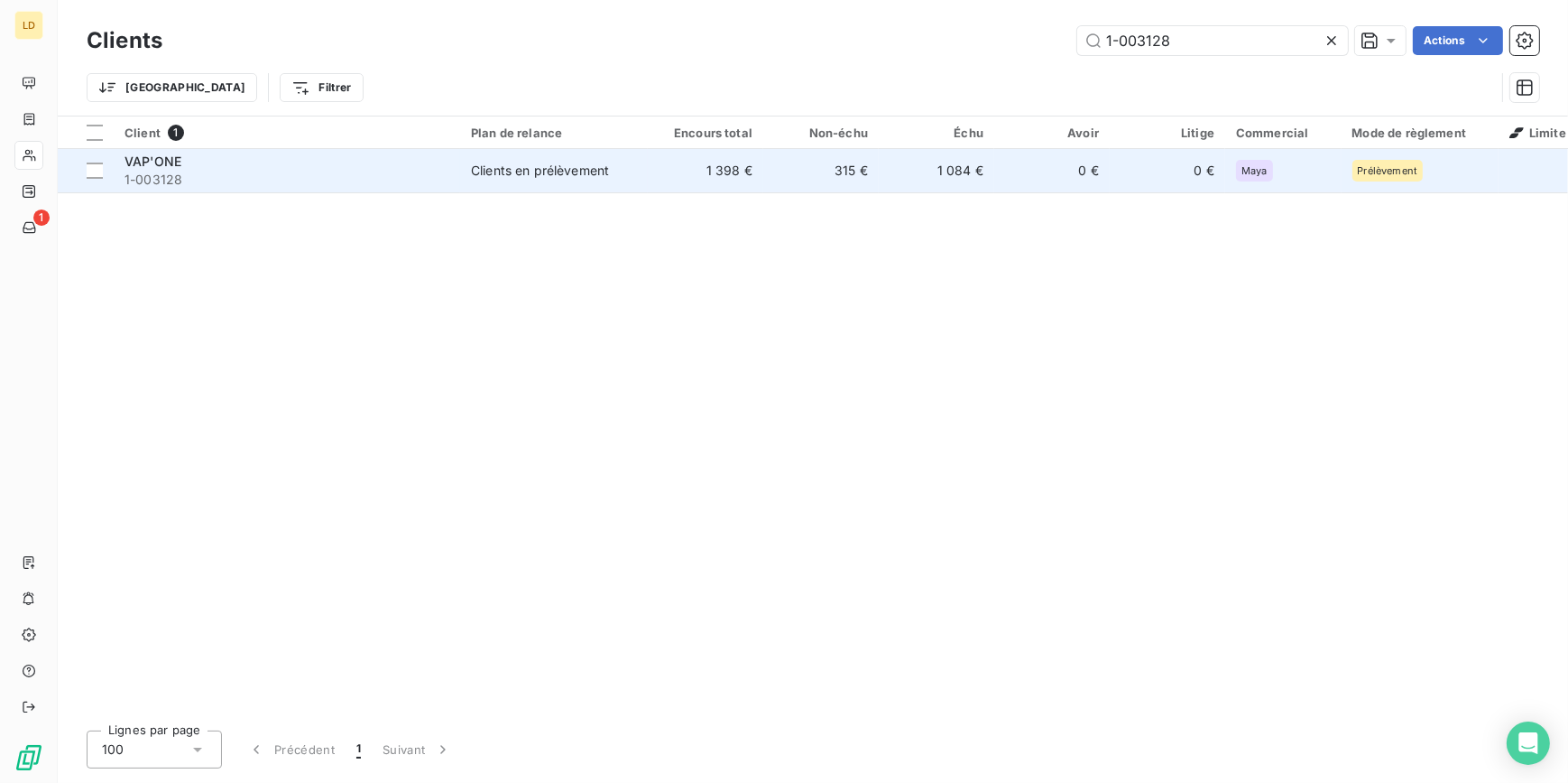
type input "1-003128"
click at [613, 159] on td "Clients en prélèvement" at bounding box center [553, 170] width 188 height 43
